Goal: Task Accomplishment & Management: Use online tool/utility

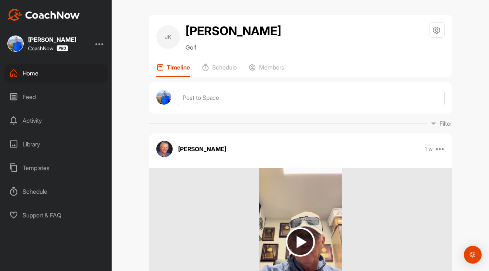
click at [27, 73] on div "Home" at bounding box center [56, 73] width 104 height 18
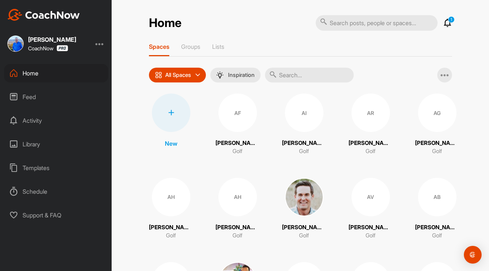
click at [174, 109] on div at bounding box center [171, 112] width 38 height 38
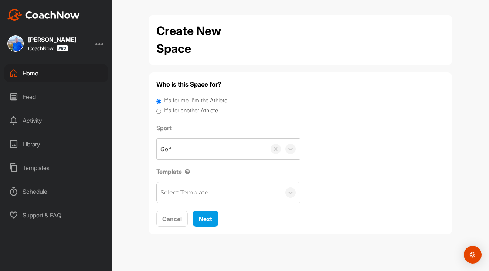
click at [157, 109] on input "It's for another Athlete" at bounding box center [158, 111] width 5 height 10
radio input "true"
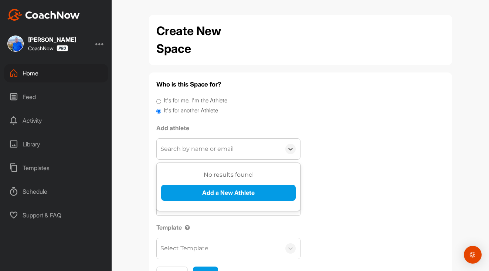
click at [194, 147] on div "Search by name or email" at bounding box center [196, 148] width 73 height 9
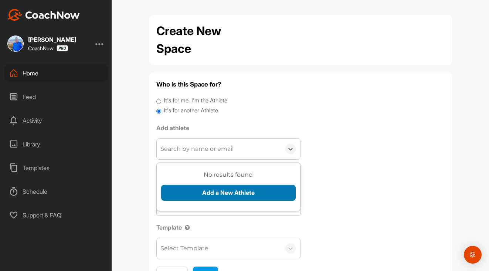
click at [216, 196] on button "Add a New Athlete" at bounding box center [228, 193] width 134 height 16
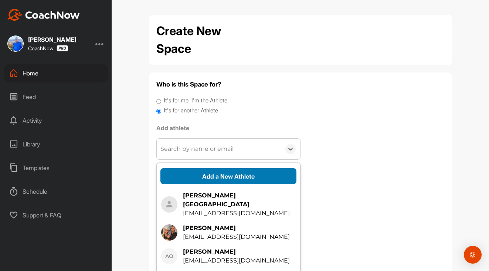
click at [236, 178] on button "Add a New Athlete" at bounding box center [228, 176] width 136 height 16
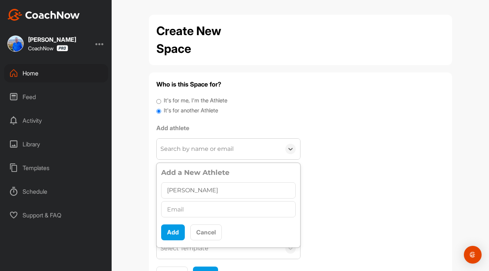
type input "[PERSON_NAME]"
paste input "[EMAIL_ADDRESS][DOMAIN_NAME]"
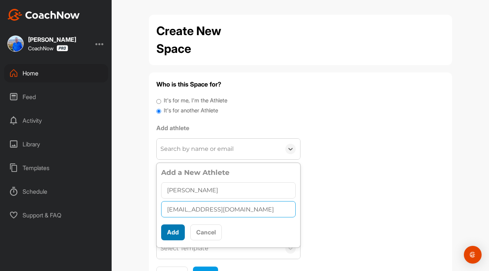
type input "[EMAIL_ADDRESS][DOMAIN_NAME]"
click at [172, 226] on button "Add" at bounding box center [173, 232] width 24 height 16
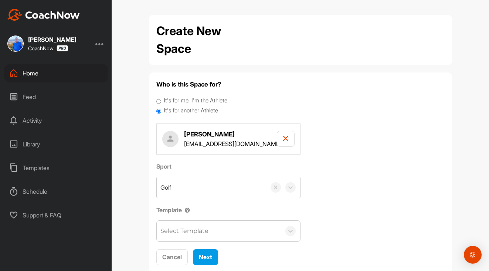
scroll to position [6, 0]
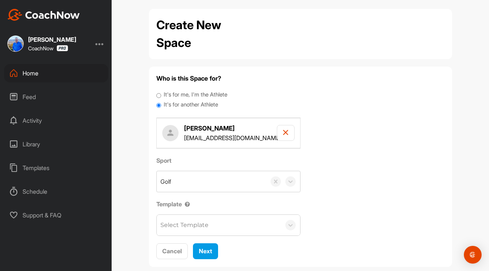
click at [211, 222] on div "Select Template" at bounding box center [219, 225] width 124 height 21
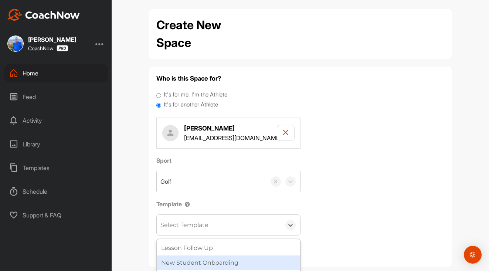
click at [210, 259] on div "New Student Onboarding" at bounding box center [228, 262] width 143 height 15
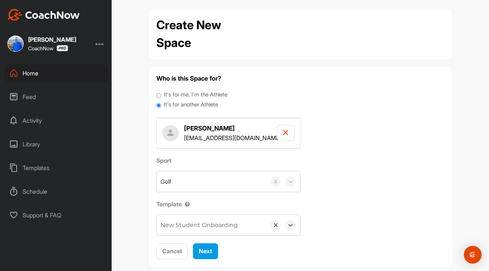
scroll to position [0, 0]
click at [209, 249] on span "Next" at bounding box center [205, 250] width 13 height 7
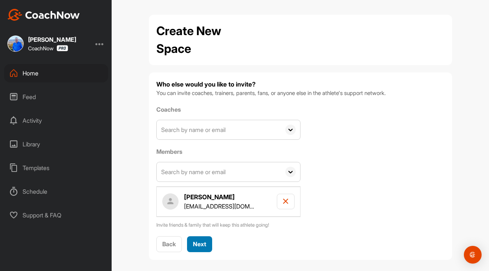
click at [193, 243] on span "Next" at bounding box center [199, 243] width 13 height 7
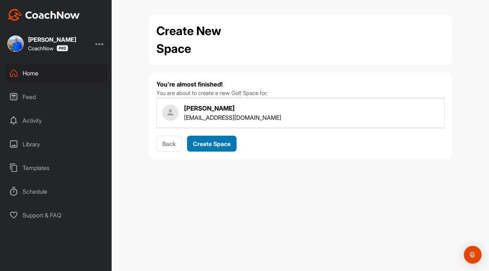
click at [219, 145] on span "Create Space" at bounding box center [212, 143] width 38 height 7
